Goal: Task Accomplishment & Management: Manage account settings

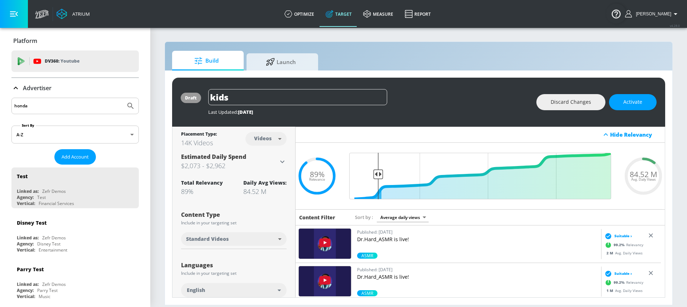
scroll to position [1088, 0]
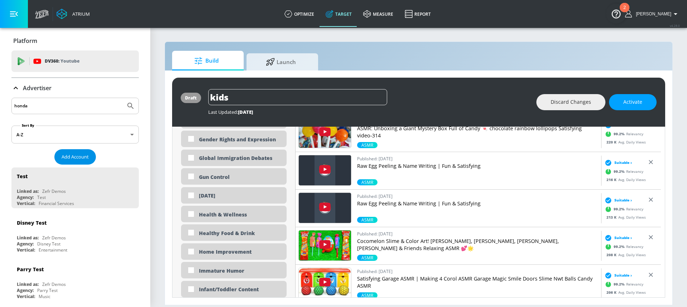
click at [83, 153] on span "Add Account" at bounding box center [75, 157] width 27 height 8
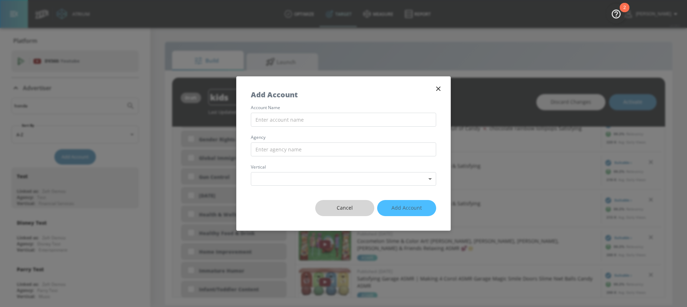
click at [335, 207] on span "Cancel" at bounding box center [345, 208] width 30 height 9
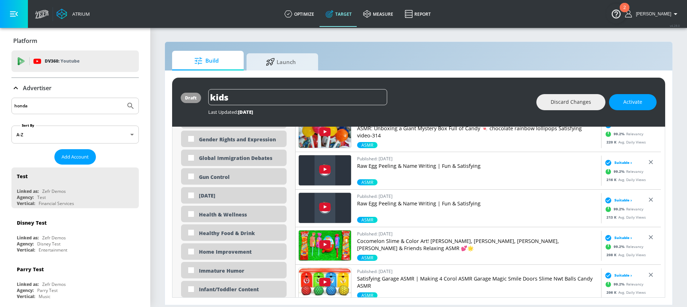
click at [127, 103] on icon "Submit Search" at bounding box center [130, 106] width 9 height 9
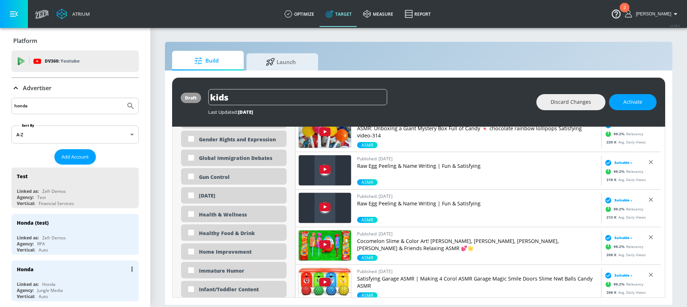
scroll to position [13, 0]
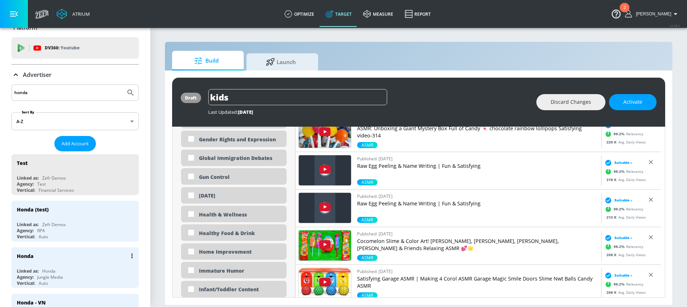
click at [84, 273] on div "Linked as: Honda" at bounding box center [77, 271] width 120 height 6
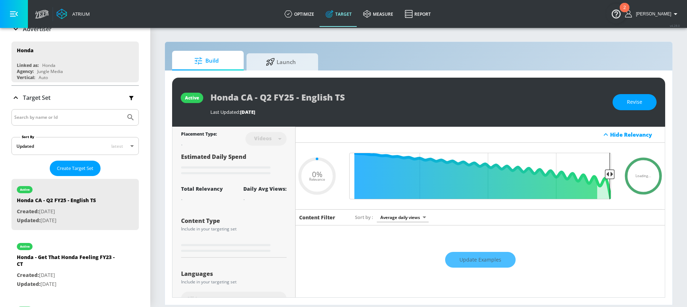
scroll to position [177, 0]
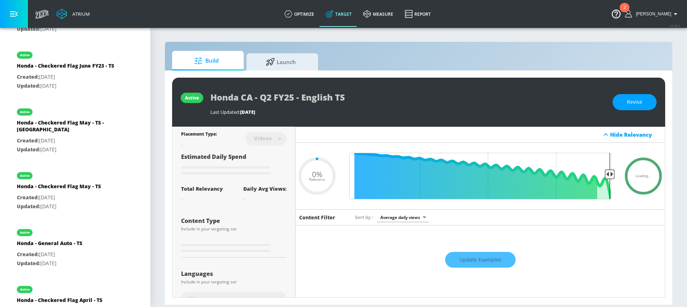
type input "0.78"
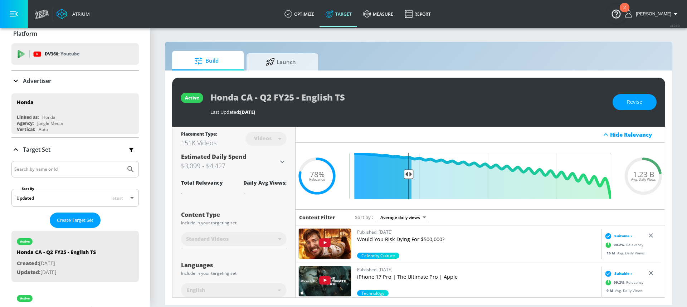
scroll to position [0, 0]
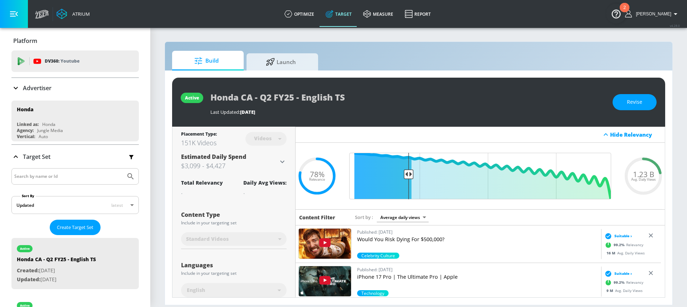
click at [40, 86] on p "Advertiser" at bounding box center [37, 88] width 29 height 8
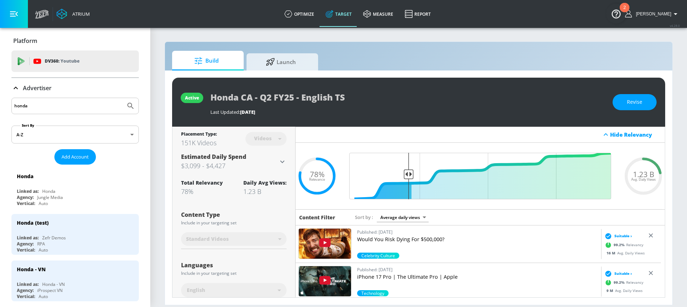
click at [59, 102] on input "honda" at bounding box center [68, 105] width 108 height 9
click at [56, 107] on input "honda" at bounding box center [68, 105] width 108 height 9
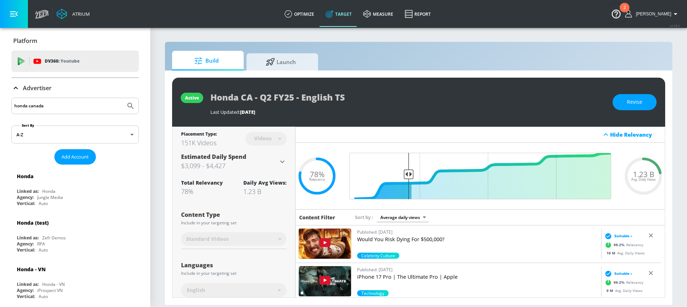
type input "honda canada"
click at [123, 98] on button "Submit Search" at bounding box center [131, 106] width 16 height 16
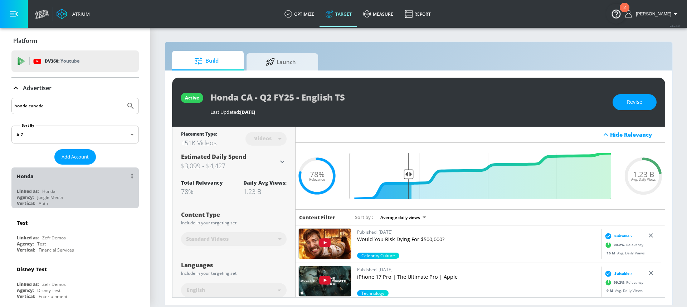
click at [76, 189] on div "Linked as: Honda" at bounding box center [77, 191] width 120 height 6
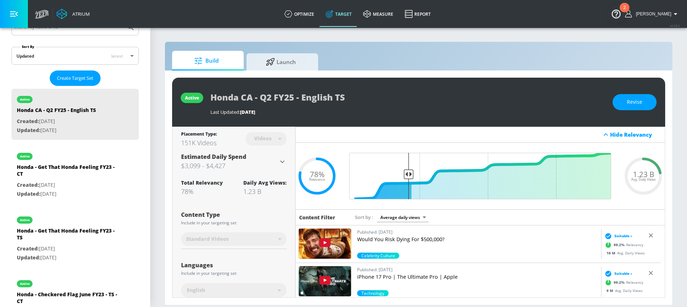
scroll to position [100, 0]
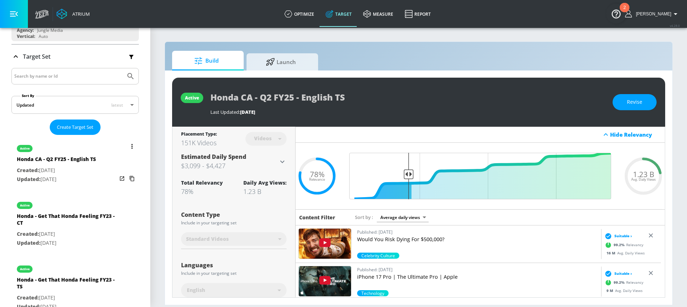
click at [68, 174] on p "Created: [DATE]" at bounding box center [56, 170] width 79 height 9
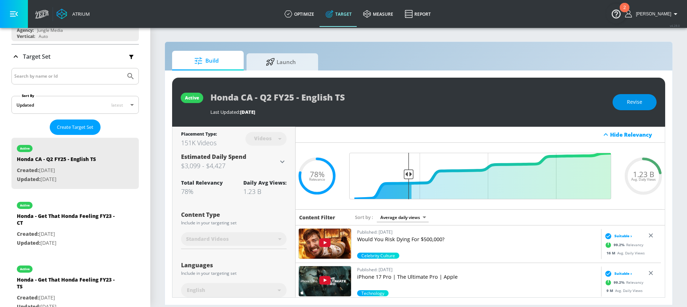
click at [620, 106] on button "Revise" at bounding box center [635, 102] width 44 height 16
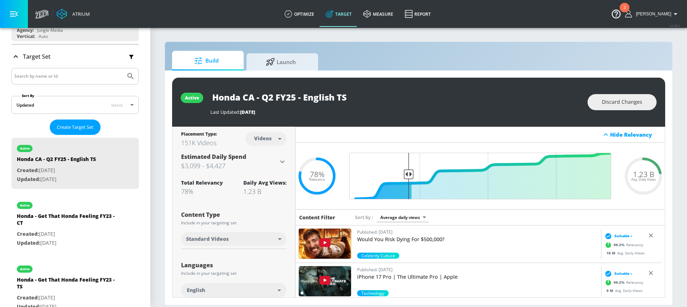
click at [275, 96] on input "Honda CA - Q2 FY25 - English TS" at bounding box center [299, 97] width 179 height 16
type input "Honda CA - Q2/Q4 FY25 - English TS"
click at [385, 97] on icon "button" at bounding box center [383, 97] width 6 height 6
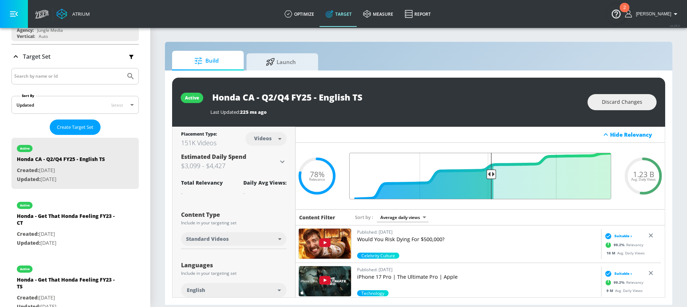
drag, startPoint x: 407, startPoint y: 173, endPoint x: 488, endPoint y: 174, distance: 81.3
click at [488, 174] on input "Final Threshold" at bounding box center [480, 176] width 269 height 47
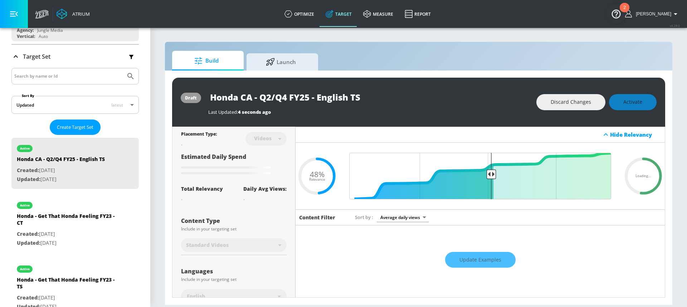
click at [306, 92] on input "Honda CA - Q2/Q4 FY25 - English TS" at bounding box center [297, 97] width 179 height 16
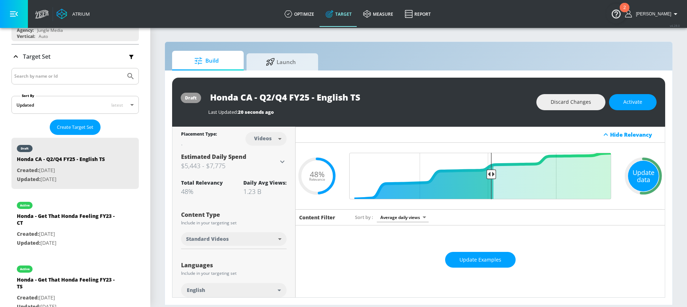
click at [639, 166] on div "Update data" at bounding box center [643, 176] width 31 height 31
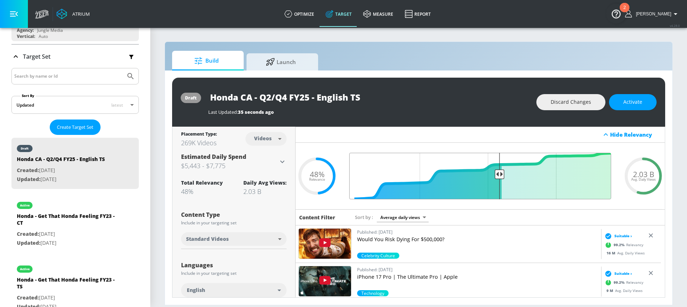
drag, startPoint x: 489, startPoint y: 176, endPoint x: 495, endPoint y: 175, distance: 6.2
click at [495, 175] on input "Final Threshold" at bounding box center [480, 176] width 269 height 47
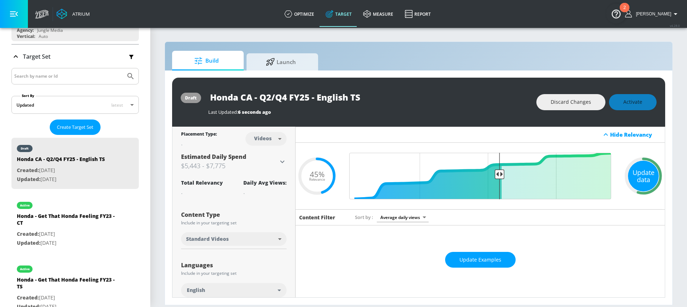
click at [646, 188] on div "Update data" at bounding box center [643, 176] width 31 height 31
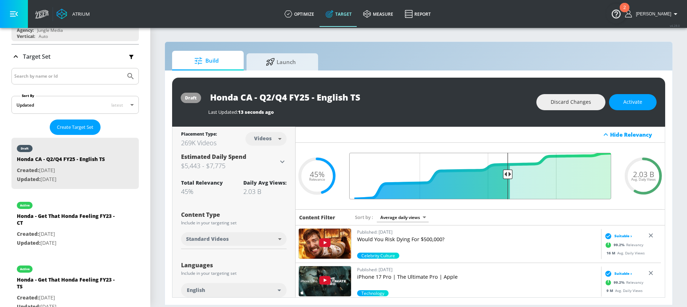
drag, startPoint x: 496, startPoint y: 174, endPoint x: 503, endPoint y: 174, distance: 6.8
type input "0.42"
click at [503, 174] on input "Final Threshold" at bounding box center [480, 176] width 269 height 47
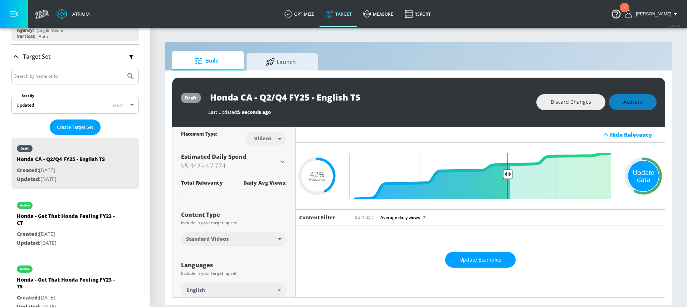
click at [646, 178] on div "Update data" at bounding box center [643, 176] width 31 height 31
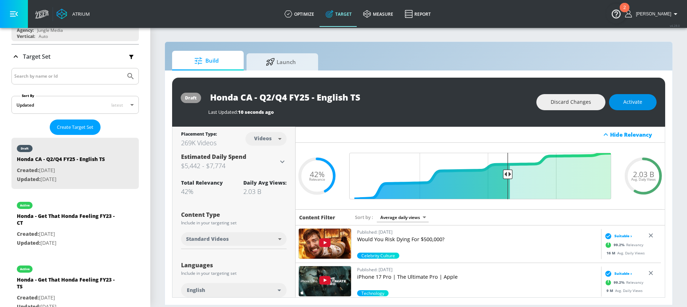
click at [633, 104] on span "Activate" at bounding box center [633, 102] width 19 height 9
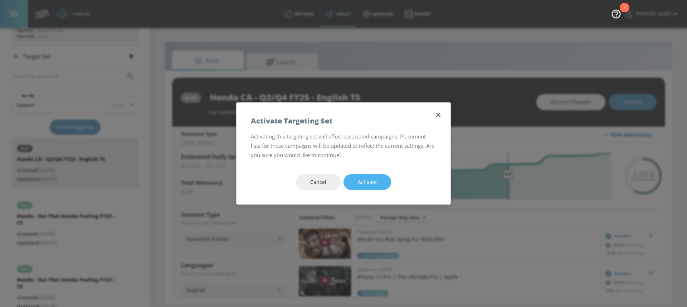
click at [384, 184] on button "Activate" at bounding box center [368, 182] width 48 height 16
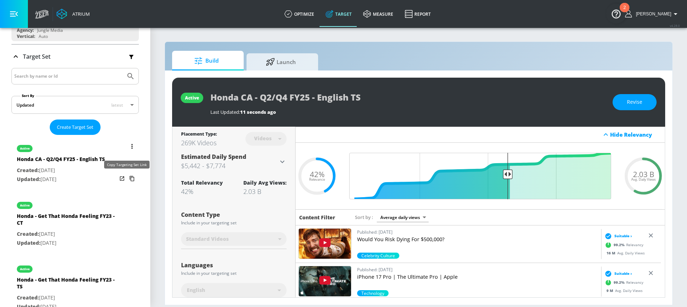
click at [126, 180] on icon "list of Target Set" at bounding box center [131, 178] width 11 height 11
